Goal: Find contact information: Obtain details needed to contact an individual or organization

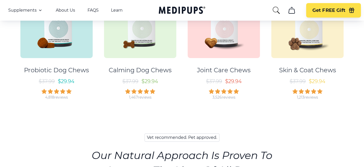
scroll to position [345, 0]
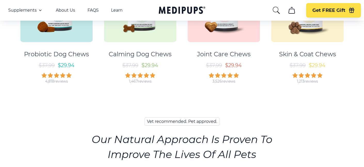
click at [291, 11] on icon "cart" at bounding box center [291, 10] width 8 height 8
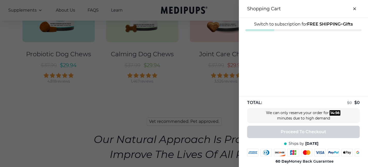
click at [190, 91] on div at bounding box center [184, 83] width 368 height 167
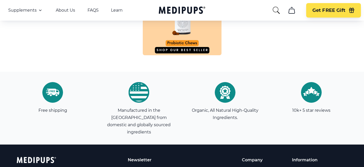
scroll to position [1629, 0]
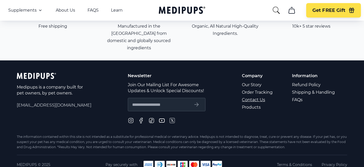
click at [263, 96] on link "Contact Us" at bounding box center [257, 99] width 31 height 7
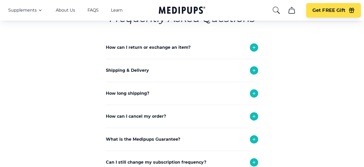
scroll to position [71, 0]
click at [255, 116] on icon at bounding box center [254, 116] width 6 height 6
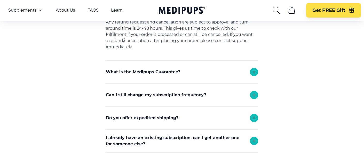
scroll to position [194, 0]
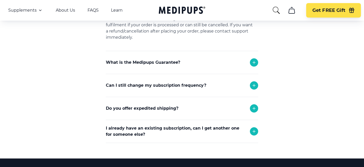
click at [254, 86] on icon at bounding box center [254, 85] width 3 height 3
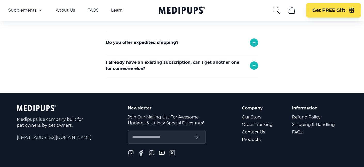
scroll to position [326, 0]
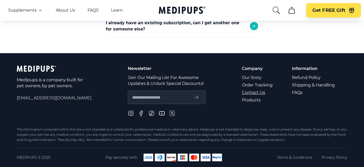
click at [249, 93] on link "Contact Us" at bounding box center [257, 92] width 31 height 7
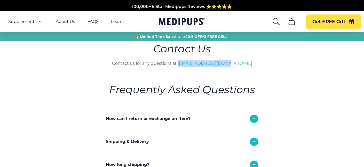
copy link "[EMAIL_ADDRESS][DOMAIN_NAME]"
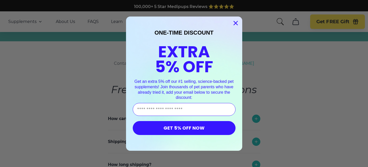
click at [234, 22] on icon "Close dialog" at bounding box center [236, 23] width 4 height 4
